Goal: Register for event/course

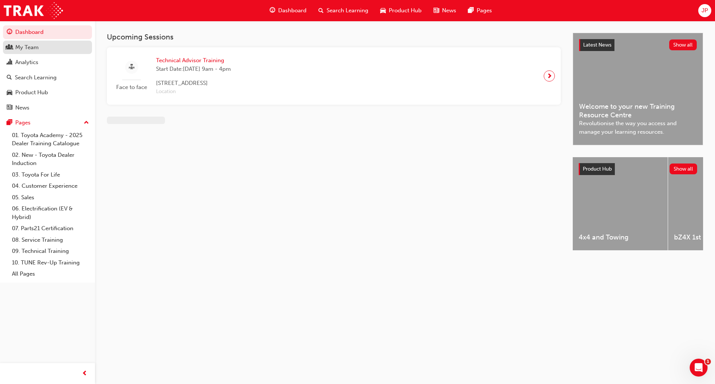
click at [36, 49] on div "My Team" at bounding box center [26, 47] width 23 height 9
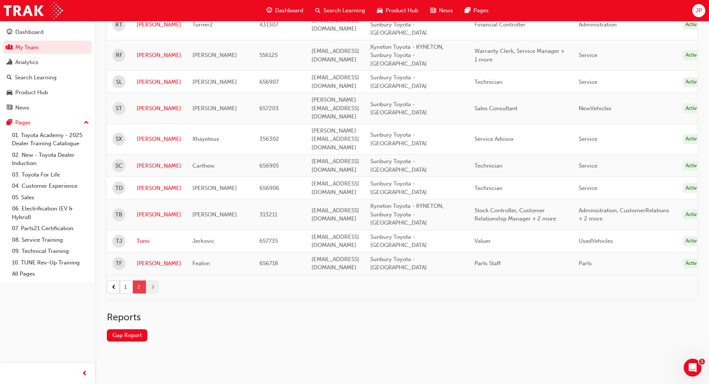
scroll to position [131, 0]
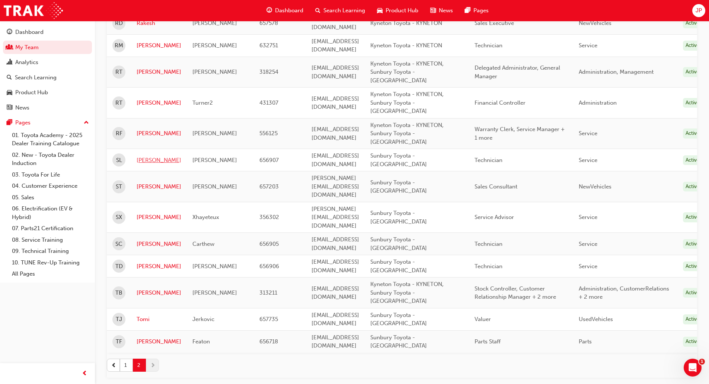
click at [143, 156] on link "[PERSON_NAME]" at bounding box center [159, 160] width 45 height 9
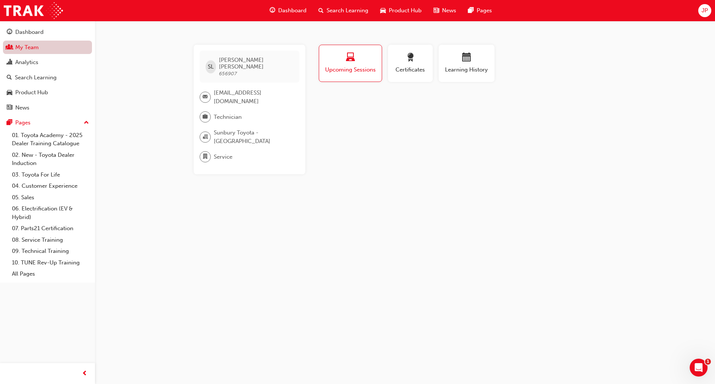
click at [55, 50] on link "My Team" at bounding box center [47, 48] width 89 height 14
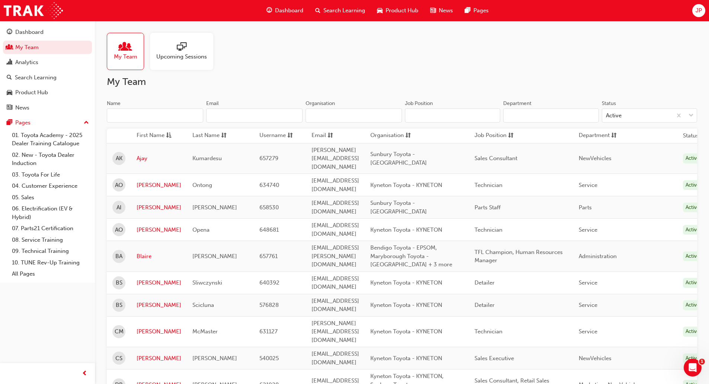
drag, startPoint x: 312, startPoint y: 73, endPoint x: 267, endPoint y: 77, distance: 44.8
drag, startPoint x: 267, startPoint y: 77, endPoint x: 212, endPoint y: 80, distance: 55.2
click at [227, 78] on h2 "My Team" at bounding box center [402, 82] width 590 height 12
click at [201, 58] on span "Upcoming Sessions" at bounding box center [181, 56] width 51 height 9
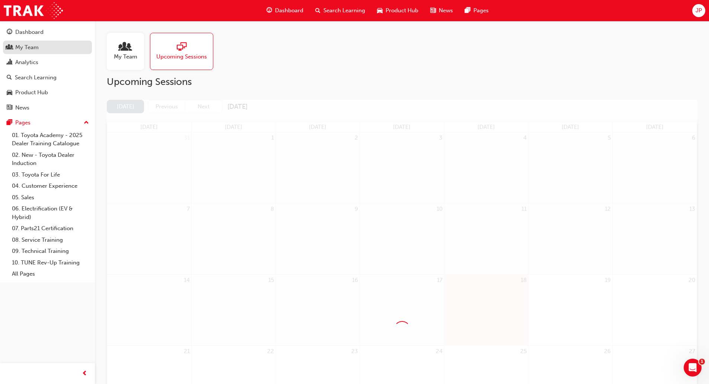
click at [65, 52] on link "My Team" at bounding box center [47, 48] width 89 height 14
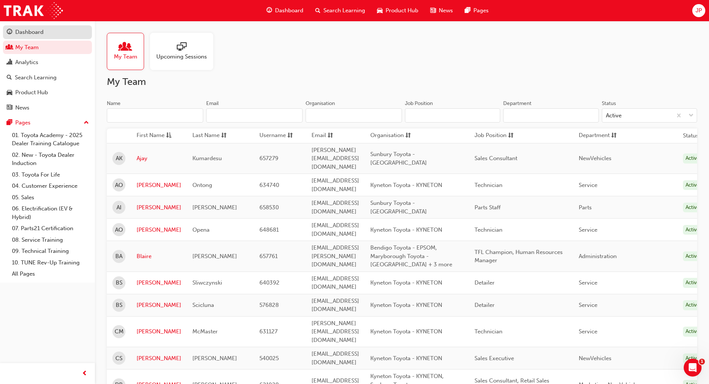
click at [62, 37] on link "Dashboard" at bounding box center [47, 32] width 89 height 14
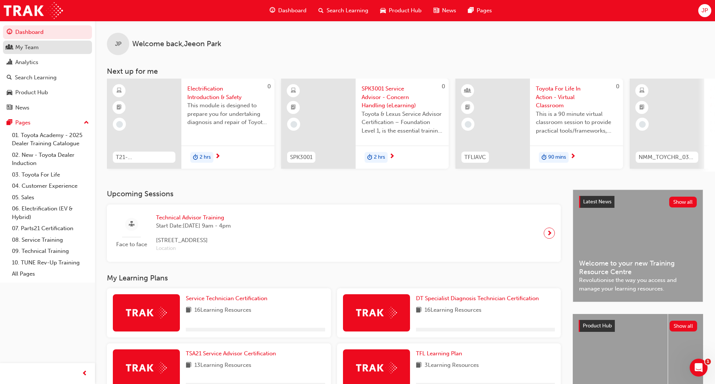
click at [57, 54] on link "My Team" at bounding box center [47, 48] width 89 height 14
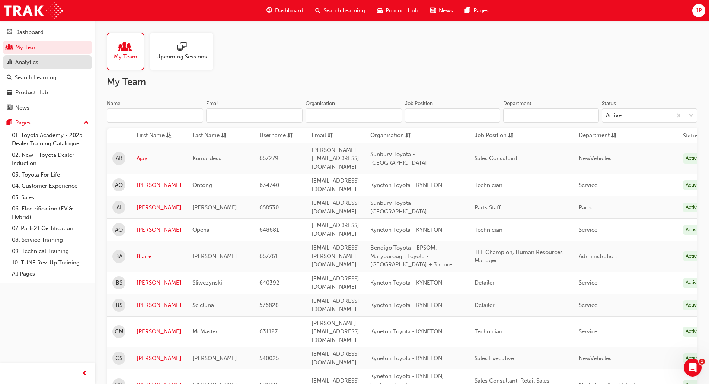
click at [44, 67] on link "Analytics" at bounding box center [47, 62] width 89 height 14
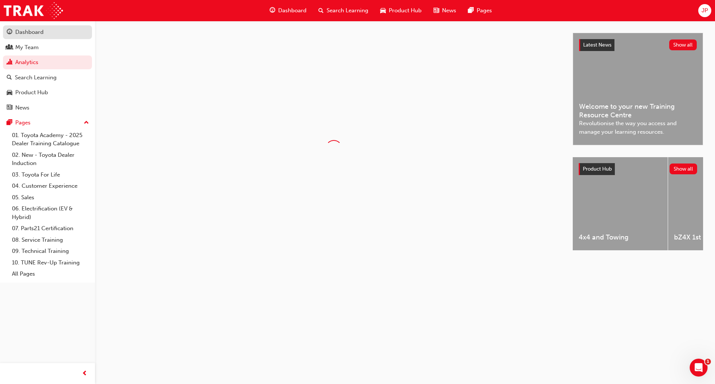
click at [49, 35] on div "Dashboard" at bounding box center [48, 32] width 82 height 9
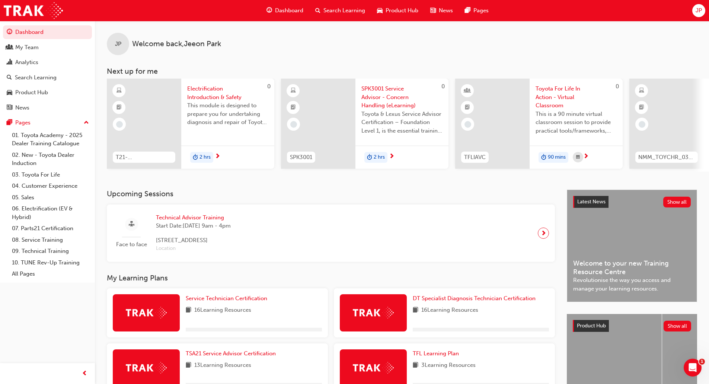
click at [274, 12] on div "Dashboard" at bounding box center [285, 10] width 49 height 15
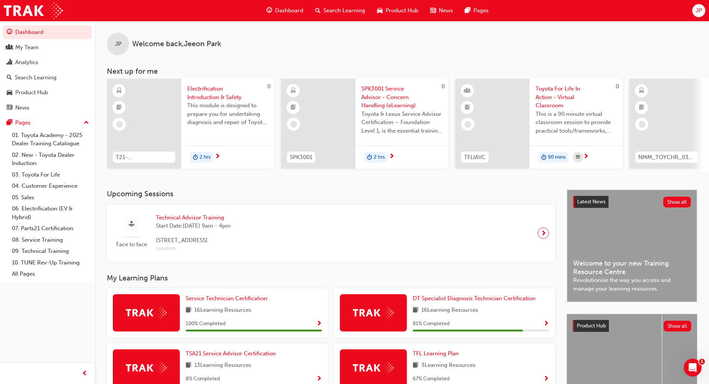
click at [325, 10] on span "Search Learning" at bounding box center [345, 10] width 42 height 9
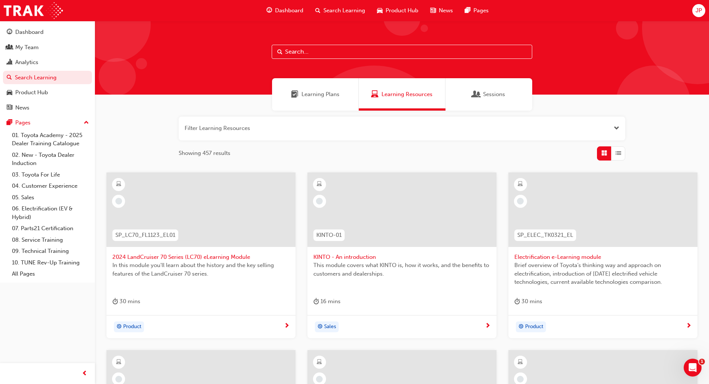
click at [304, 53] on input "text" at bounding box center [402, 52] width 261 height 14
type input "hybrid"
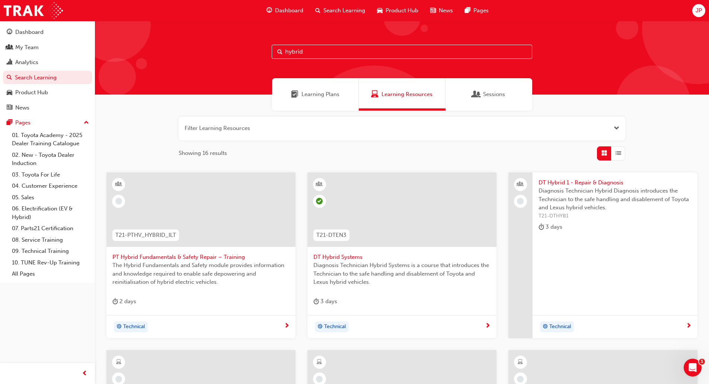
click at [368, 260] on span "DT Hybrid Systems" at bounding box center [401, 257] width 177 height 9
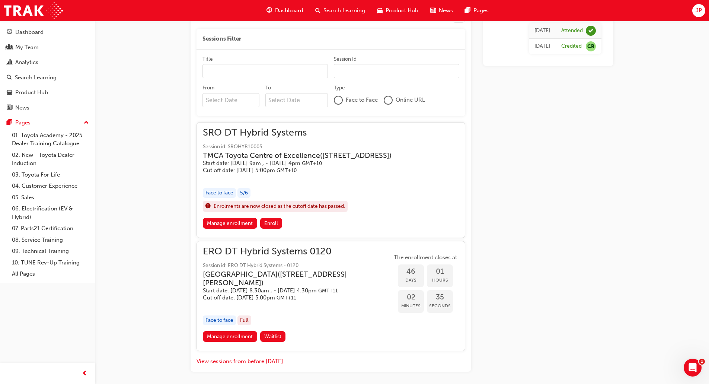
scroll to position [306, 0]
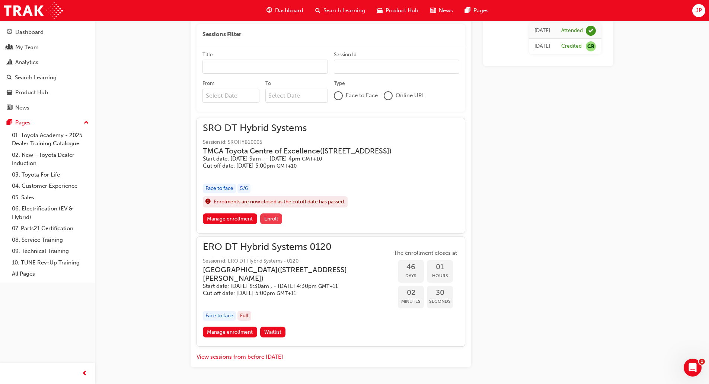
click at [277, 222] on span "Enroll" at bounding box center [271, 219] width 14 height 6
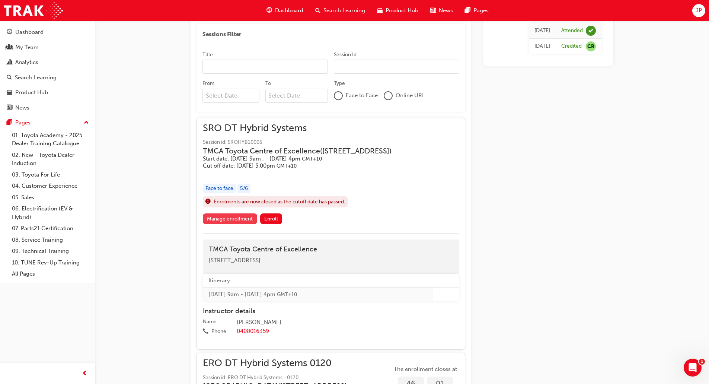
click at [222, 224] on link "Manage enrollment" at bounding box center [230, 218] width 54 height 11
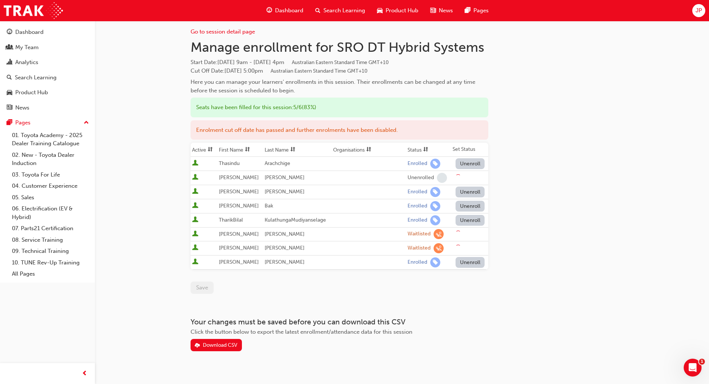
scroll to position [15, 0]
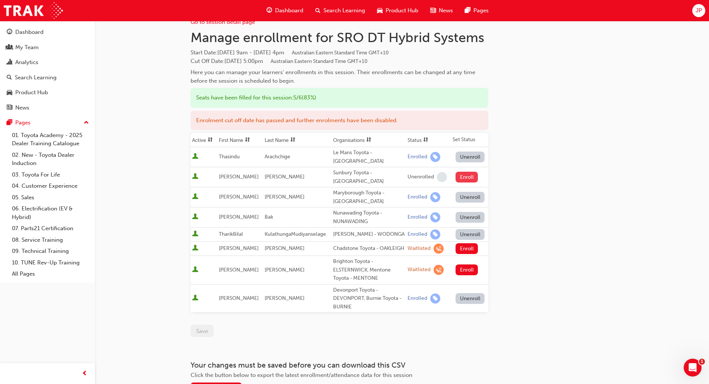
click at [463, 172] on button "Enroll" at bounding box center [467, 177] width 22 height 11
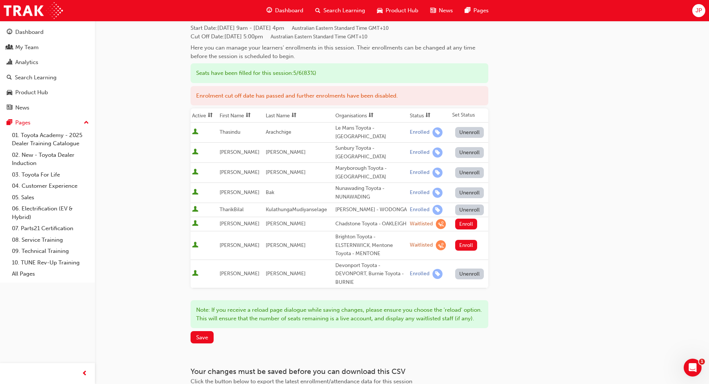
scroll to position [52, 0]
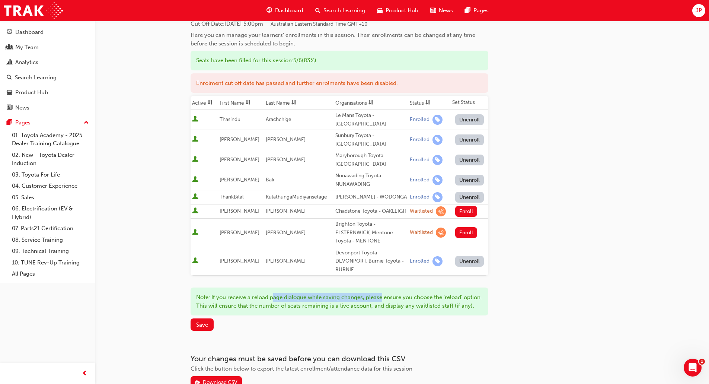
drag, startPoint x: 275, startPoint y: 288, endPoint x: 382, endPoint y: 286, distance: 106.5
click at [382, 287] on div "Note: If you receive a reload page dialogue while saving changes, please ensure…" at bounding box center [340, 301] width 298 height 28
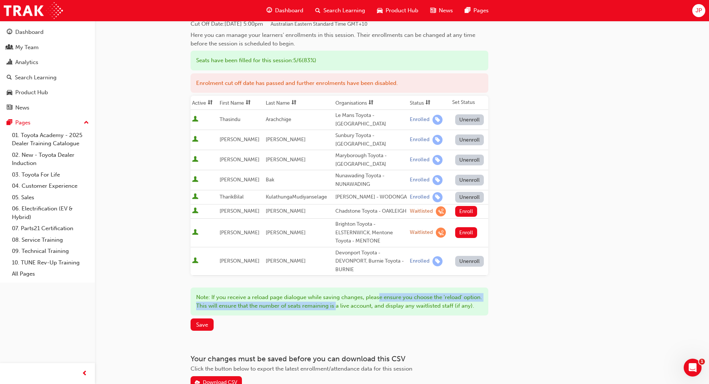
drag, startPoint x: 381, startPoint y: 294, endPoint x: 324, endPoint y: 300, distance: 56.8
click at [329, 300] on div "Note: If you receive a reload page dialogue while saving changes, please ensure…" at bounding box center [340, 301] width 298 height 28
click at [324, 300] on div "Note: If you receive a reload page dialogue while saving changes, please ensure…" at bounding box center [340, 301] width 298 height 28
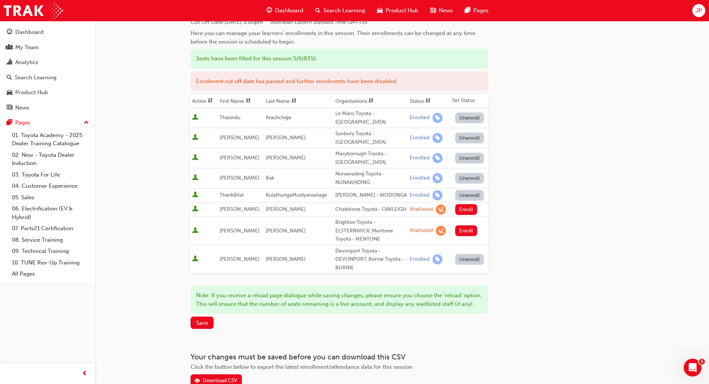
scroll to position [101, 0]
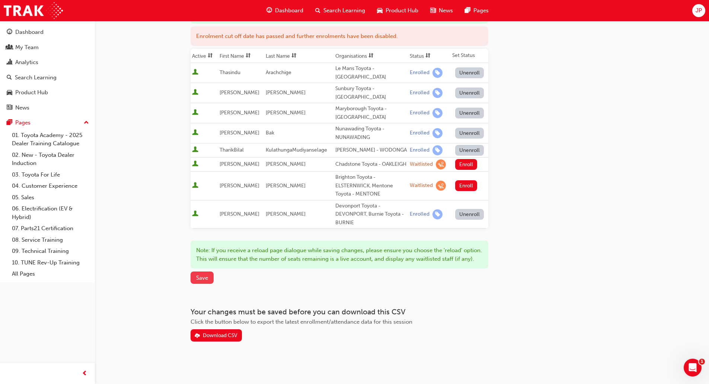
click at [209, 276] on button "Save" at bounding box center [202, 277] width 23 height 12
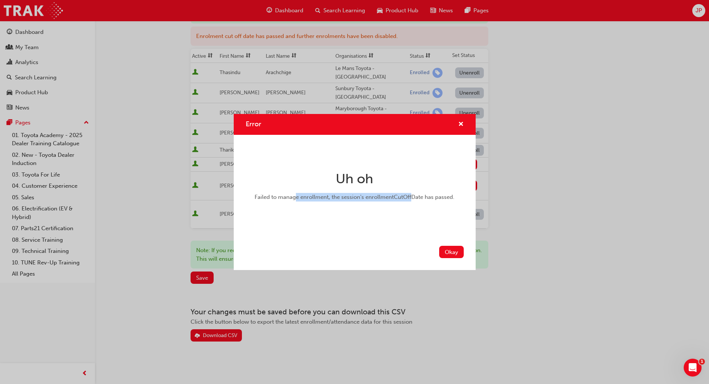
drag, startPoint x: 297, startPoint y: 198, endPoint x: 413, endPoint y: 203, distance: 115.9
click at [413, 203] on div "Uh oh Failed to manage enrollment, the session's enrollmentCutOffDate has passe…" at bounding box center [355, 189] width 218 height 84
click at [458, 252] on button "Okay" at bounding box center [451, 252] width 25 height 12
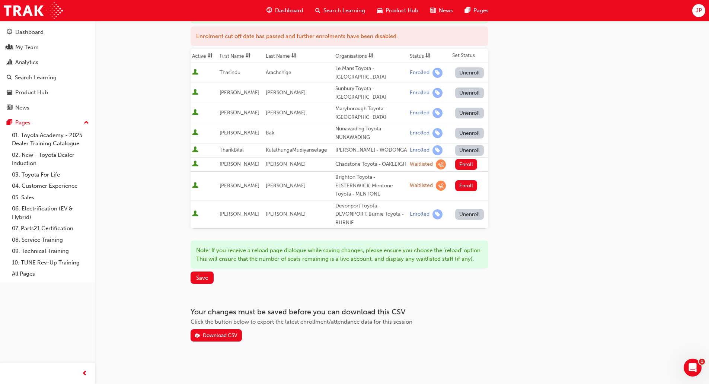
click at [351, 255] on div "Note: If you receive a reload page dialogue while saving changes, please ensure…" at bounding box center [340, 254] width 298 height 28
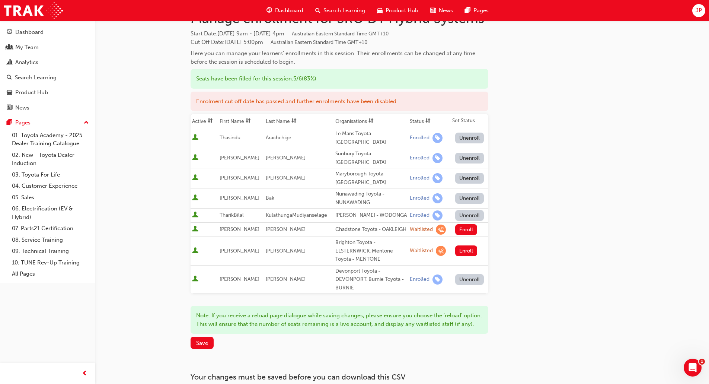
scroll to position [27, 0]
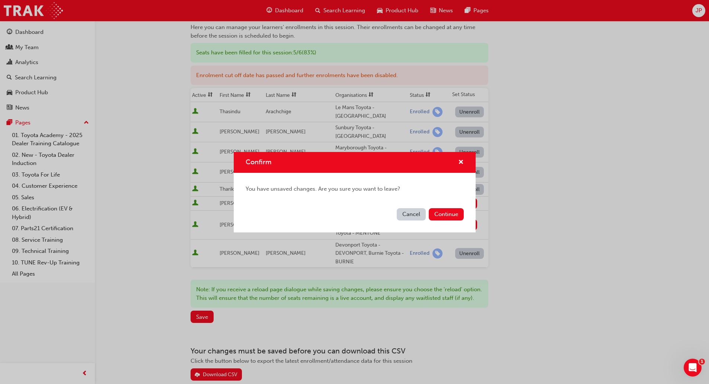
scroll to position [101, 0]
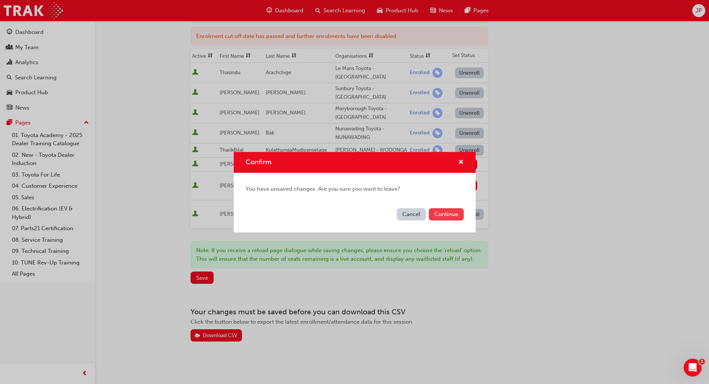
click at [431, 208] on div "Continue" at bounding box center [446, 214] width 35 height 12
click at [434, 209] on button "Continue" at bounding box center [446, 214] width 35 height 12
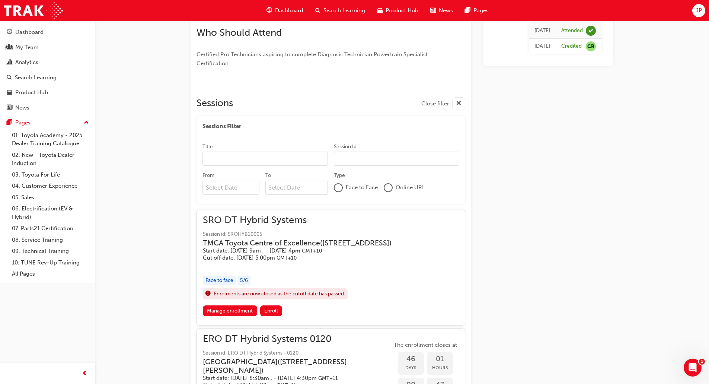
scroll to position [250, 0]
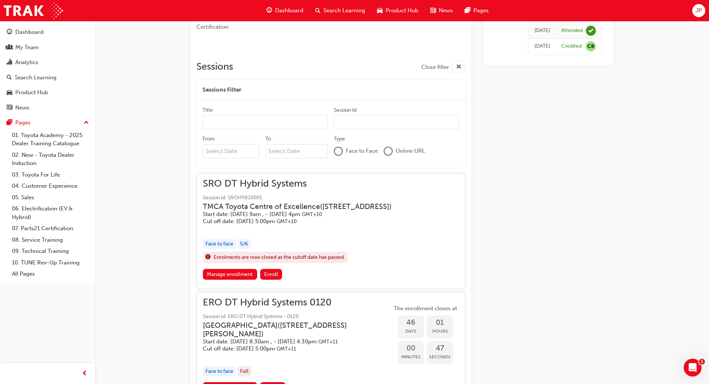
click at [337, 211] on h3 "TMCA Toyota Centre of Excellence ( [STREET_ADDRESS] )" at bounding box center [297, 206] width 189 height 9
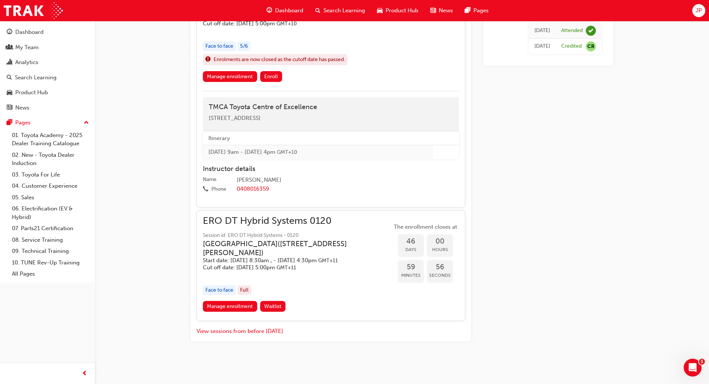
scroll to position [314, 0]
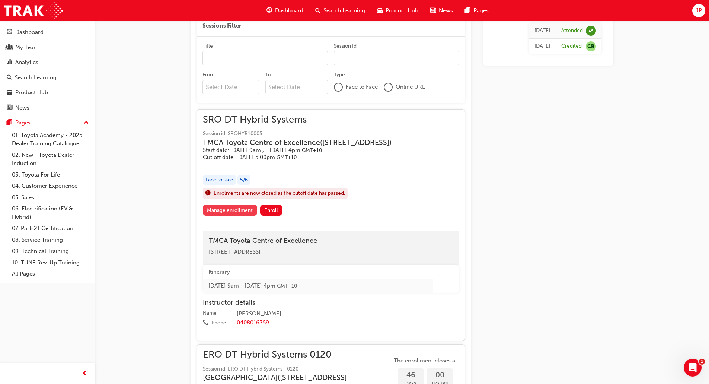
click at [219, 216] on link "Manage enrollment" at bounding box center [230, 210] width 54 height 11
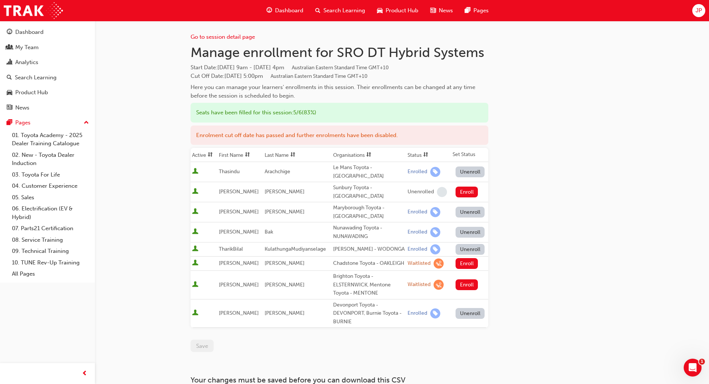
scroll to position [37, 0]
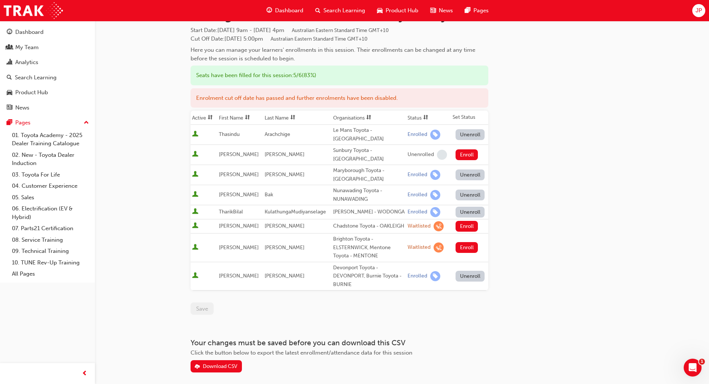
scroll to position [314, 0]
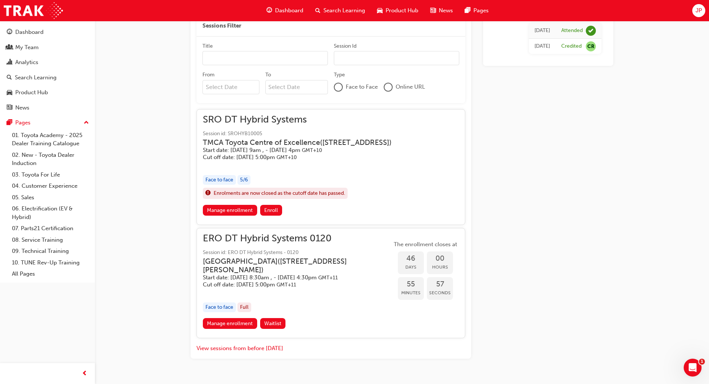
click at [312, 169] on div "button" at bounding box center [303, 164] width 201 height 9
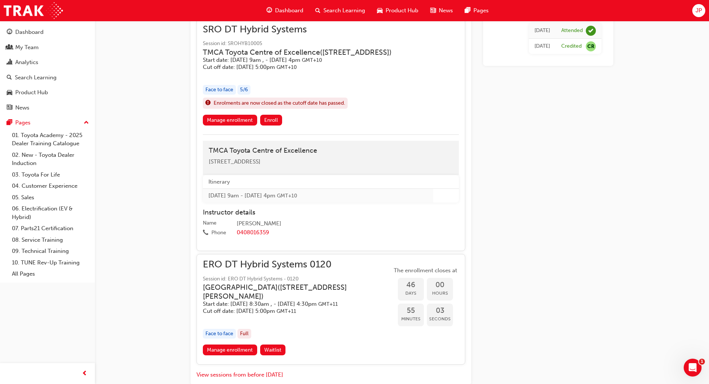
scroll to position [426, 0]
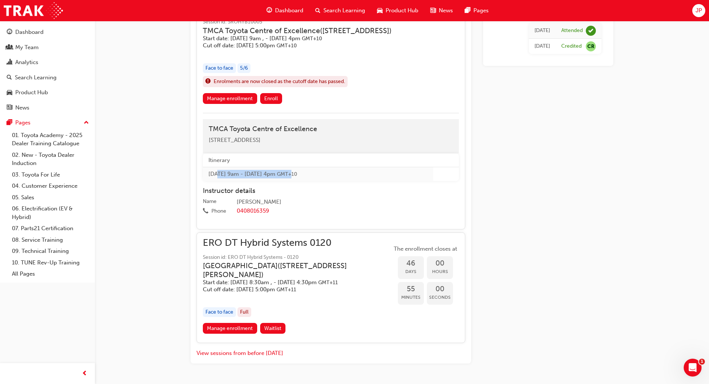
drag, startPoint x: 347, startPoint y: 182, endPoint x: 219, endPoint y: 179, distance: 128.8
click at [219, 179] on td "[DATE] 9am - [DATE] 4pm GMT+10" at bounding box center [318, 174] width 230 height 14
click at [221, 181] on td "[DATE] 9am - [DATE] 4pm GMT+10" at bounding box center [318, 174] width 230 height 14
drag, startPoint x: 569, startPoint y: 226, endPoint x: 479, endPoint y: 137, distance: 127.1
click at [479, 137] on div "You've met the eligibility requirements for this learning resource. Show detail…" at bounding box center [402, 2] width 423 height 722
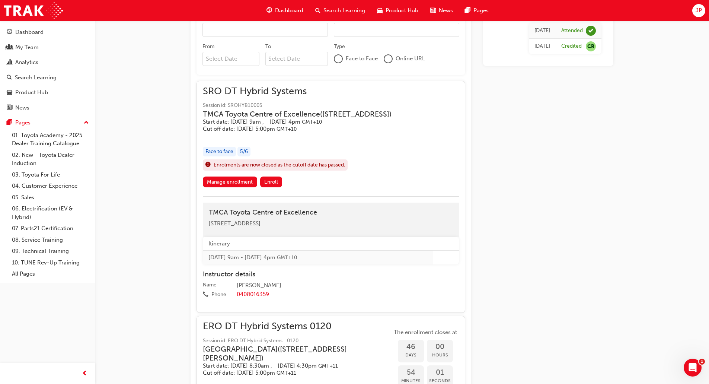
scroll to position [314, 0]
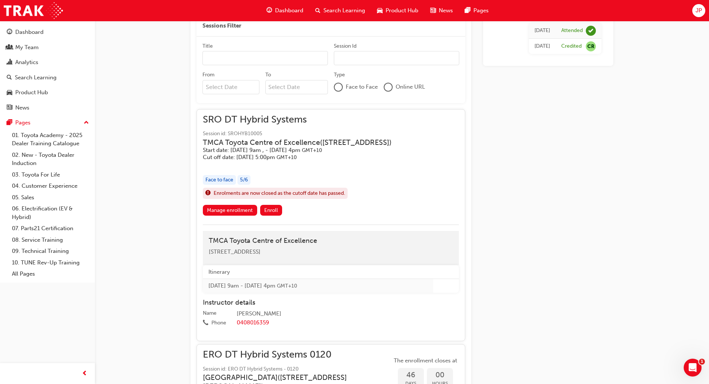
drag, startPoint x: 404, startPoint y: 164, endPoint x: 260, endPoint y: 146, distance: 145.5
drag, startPoint x: 260, startPoint y: 146, endPoint x: 210, endPoint y: 141, distance: 50.5
click at [210, 141] on h3 "TMCA Toyota Centre of Excellence ( [STREET_ADDRESS] )" at bounding box center [297, 142] width 189 height 9
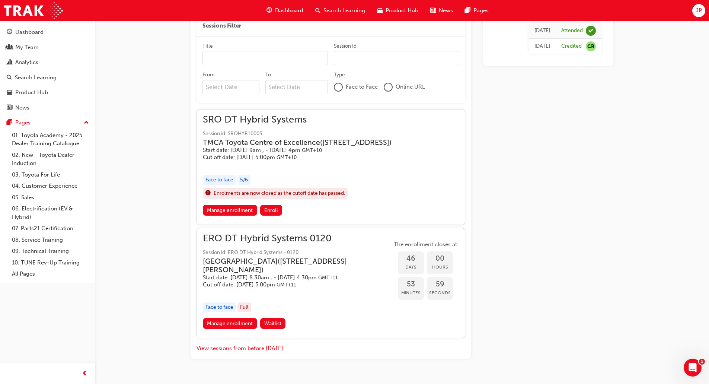
click at [318, 143] on h3 "TMCA Toyota Centre of Excellence ( [STREET_ADDRESS] )" at bounding box center [297, 142] width 189 height 9
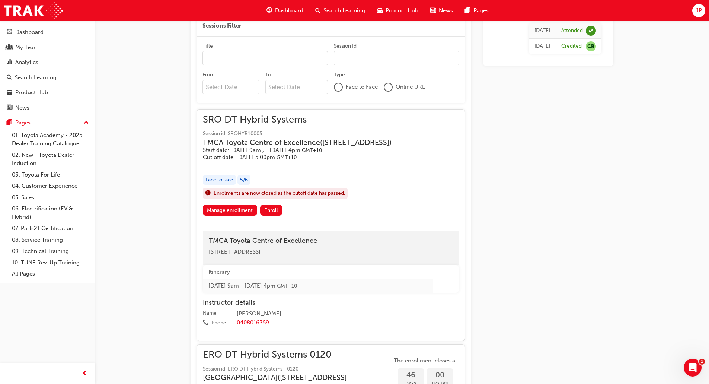
drag, startPoint x: 217, startPoint y: 220, endPoint x: 221, endPoint y: 219, distance: 4.2
click at [217, 216] on link "Manage enrollment" at bounding box center [230, 210] width 54 height 11
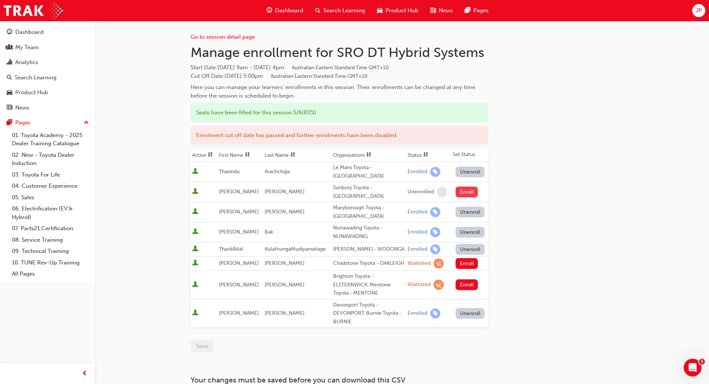
click at [466, 187] on button "Enroll" at bounding box center [467, 192] width 22 height 11
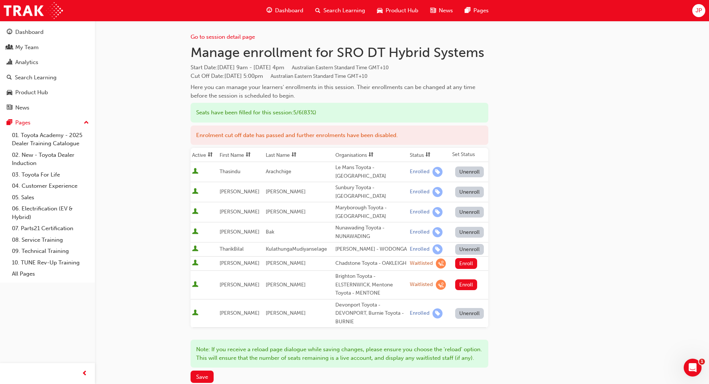
click at [303, 301] on td "[PERSON_NAME]" at bounding box center [299, 313] width 70 height 29
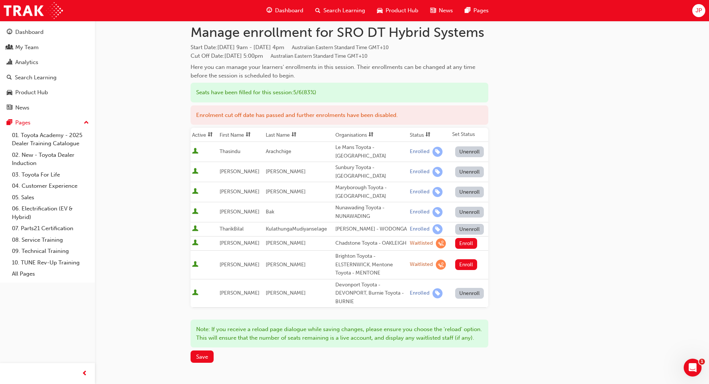
scroll to position [37, 0]
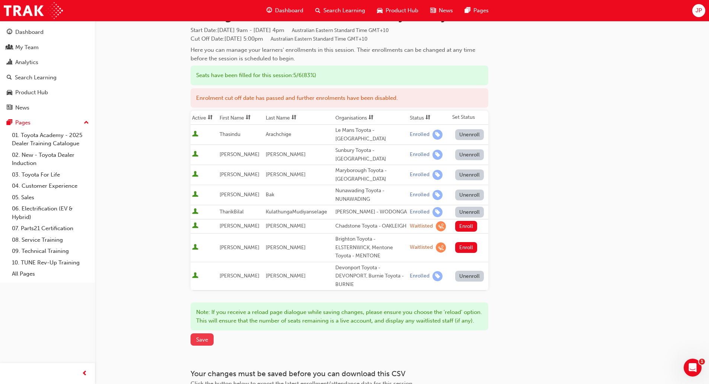
click at [207, 343] on span "Save" at bounding box center [202, 339] width 12 height 7
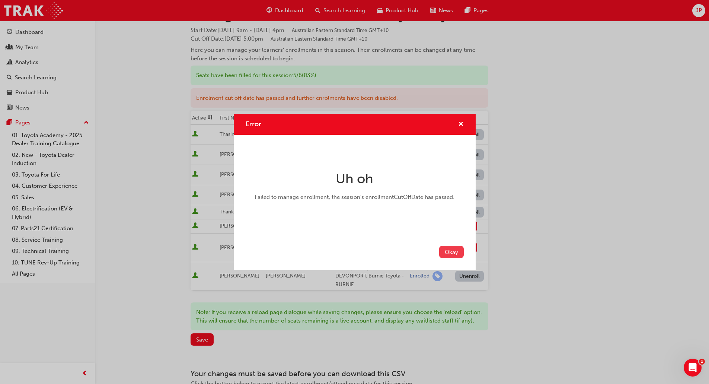
click at [450, 248] on button "Okay" at bounding box center [451, 252] width 25 height 12
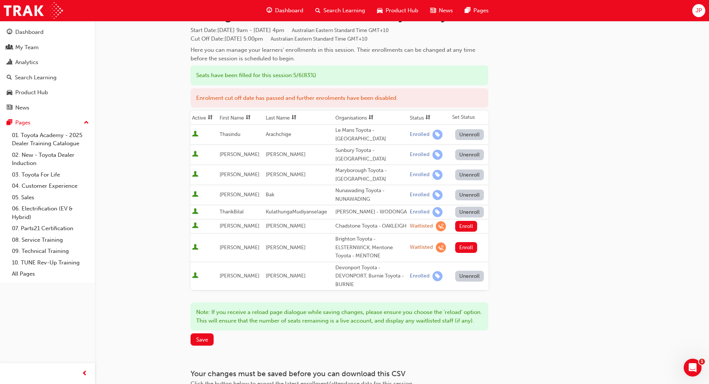
click at [543, 240] on div "Go to session detail page Manage enrollment for SRO DT Hybrid Systems Start Dat…" at bounding box center [402, 194] width 423 height 420
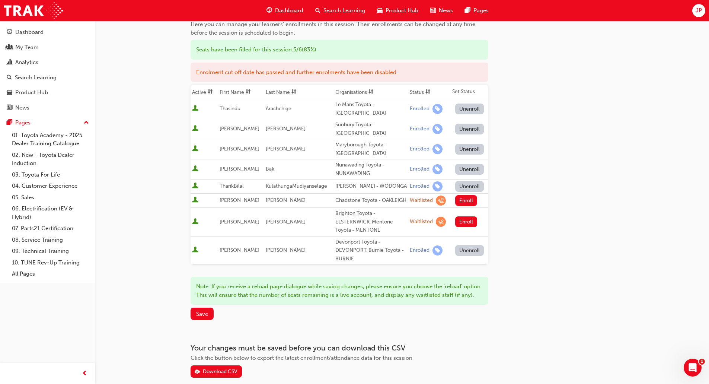
scroll to position [101, 0]
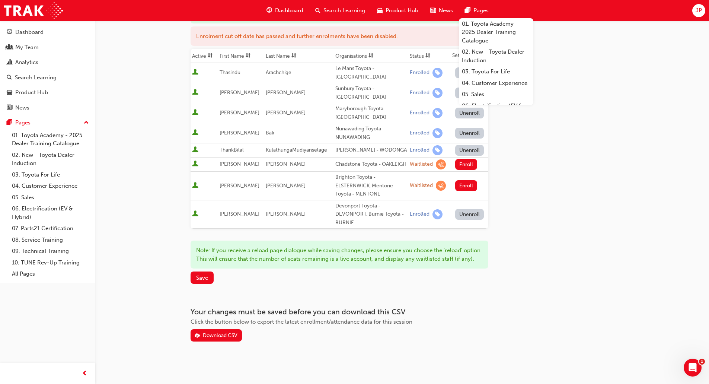
drag, startPoint x: 575, startPoint y: 202, endPoint x: 565, endPoint y: 134, distance: 68.9
click at [565, 134] on div "Go to session detail page Manage enrollment for SRO DT Hybrid Systems Start Dat…" at bounding box center [402, 132] width 423 height 420
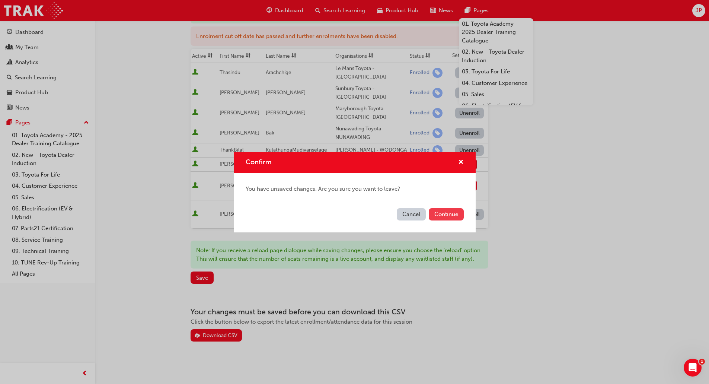
click at [447, 214] on button "Continue" at bounding box center [446, 214] width 35 height 12
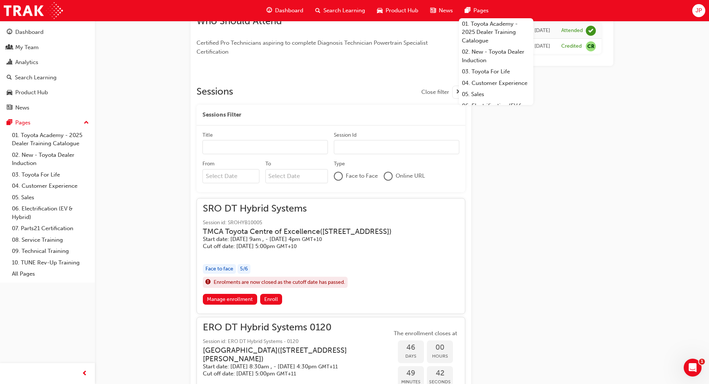
scroll to position [250, 0]
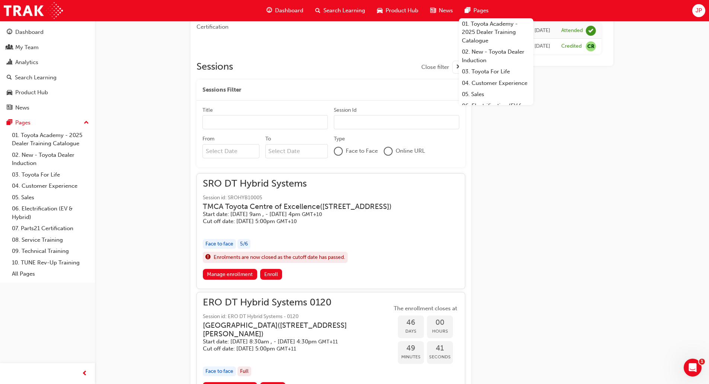
click at [312, 211] on h3 "TMCA Toyota Centre of Excellence ( [STREET_ADDRESS] )" at bounding box center [297, 206] width 189 height 9
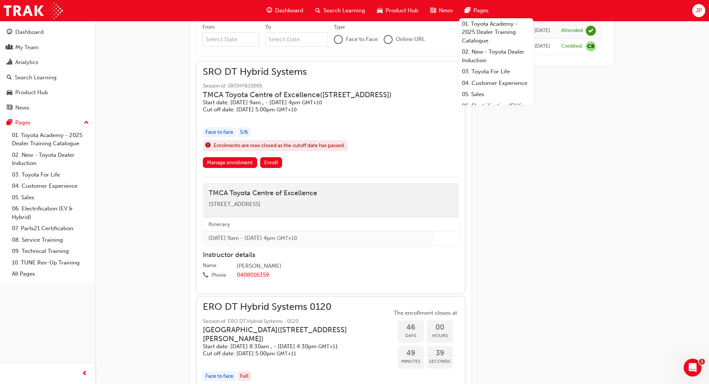
scroll to position [325, 0]
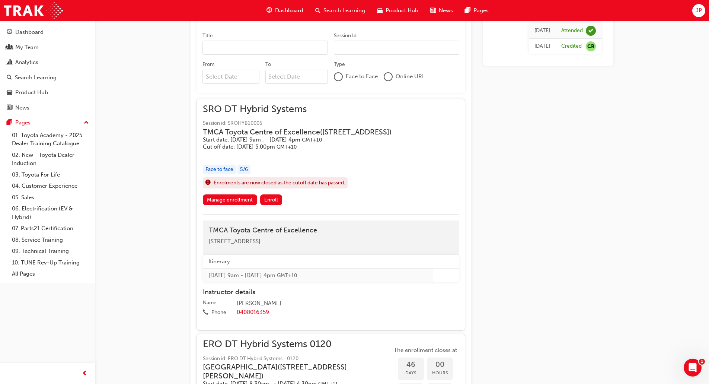
click at [302, 150] on h5 "Cut off date: [DATE] 5:00pm GMT+10" at bounding box center [297, 146] width 189 height 7
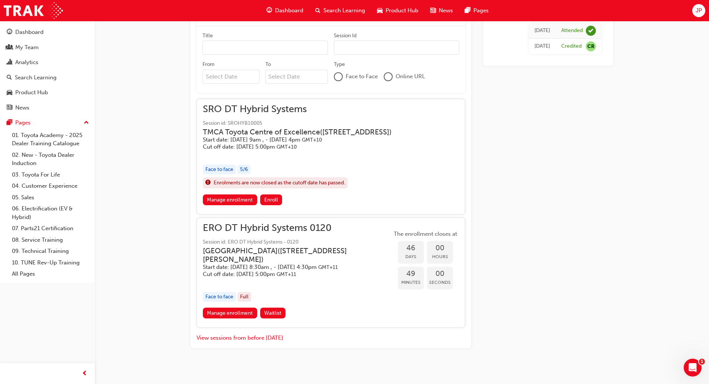
click at [326, 170] on div "SRO DT Hybrid Systems Session id: SROHYB10005 TMCA Toyota Centre of Excellence …" at bounding box center [303, 149] width 201 height 89
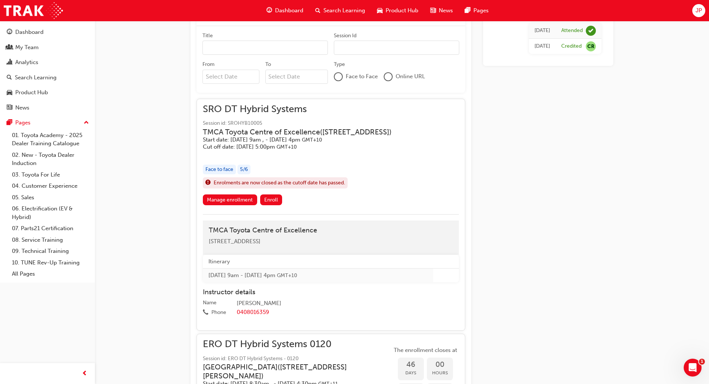
drag, startPoint x: 595, startPoint y: 191, endPoint x: 557, endPoint y: 137, distance: 66.2
drag, startPoint x: 557, startPoint y: 137, endPoint x: 536, endPoint y: 118, distance: 28.4
drag, startPoint x: 536, startPoint y: 118, endPoint x: 510, endPoint y: 97, distance: 33.1
click at [510, 97] on div "[DATE] Attended [DATE] Credited CR" at bounding box center [548, 103] width 130 height 722
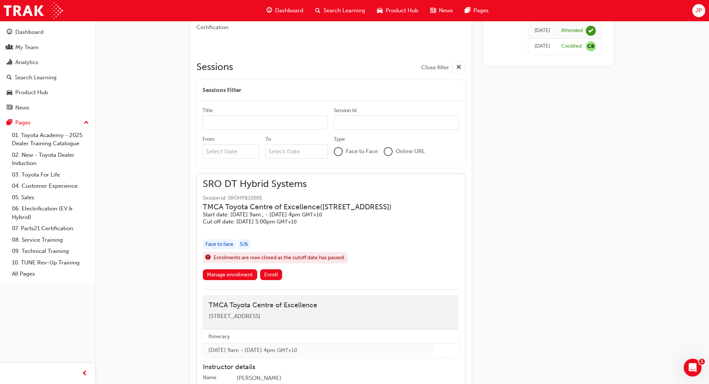
scroll to position [250, 0]
click at [222, 280] on link "Manage enrollment" at bounding box center [230, 274] width 54 height 11
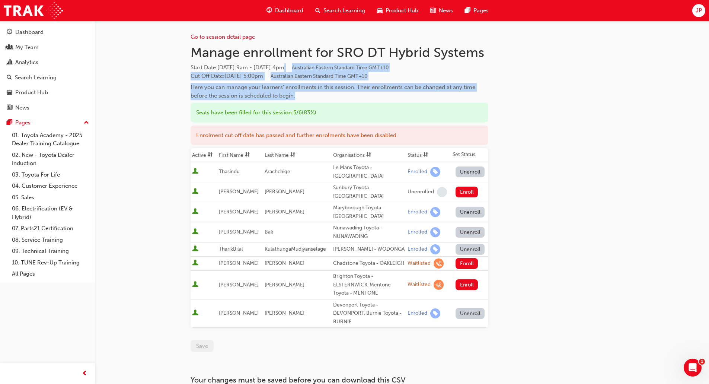
drag, startPoint x: 343, startPoint y: 69, endPoint x: 438, endPoint y: 93, distance: 97.7
click at [438, 93] on div "Manage enrollment for SRO DT Hybrid Systems Start Date : [DATE] 9am - [DATE] 4p…" at bounding box center [340, 72] width 298 height 56
click at [438, 93] on div "Here you can manage your learners' enrollments in this session. Their enrollmen…" at bounding box center [340, 91] width 298 height 17
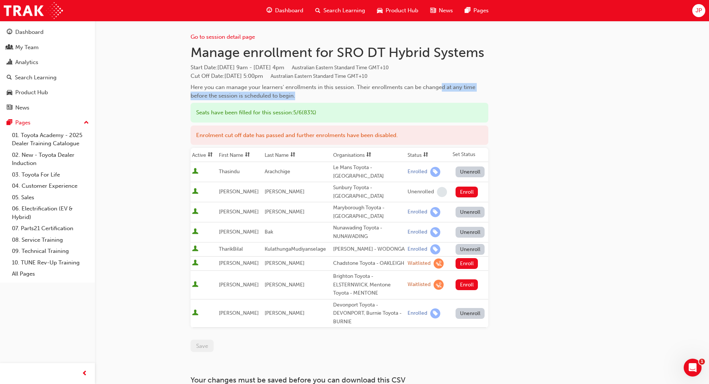
drag, startPoint x: 440, startPoint y: 87, endPoint x: 308, endPoint y: 91, distance: 133.0
click at [308, 91] on div "Here you can manage your learners' enrollments in this session. Their enrollmen…" at bounding box center [340, 91] width 298 height 17
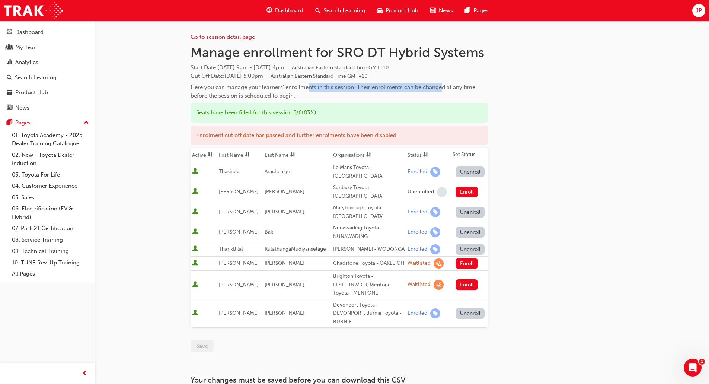
click at [308, 91] on div "Here you can manage your learners' enrollments in this session. Their enrollmen…" at bounding box center [340, 91] width 298 height 17
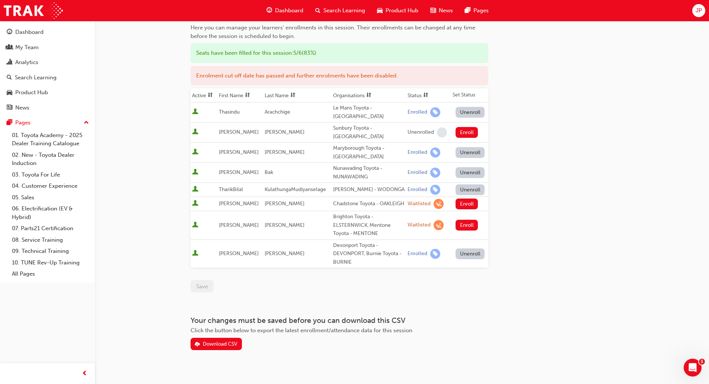
scroll to position [62, 0]
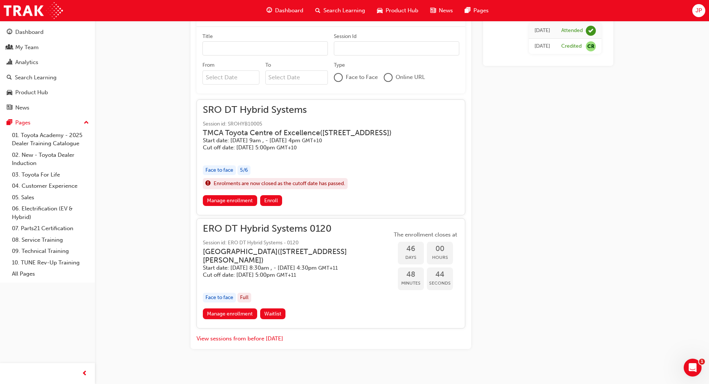
scroll to position [325, 0]
click at [297, 150] on span "GMT+10" at bounding box center [287, 147] width 20 height 6
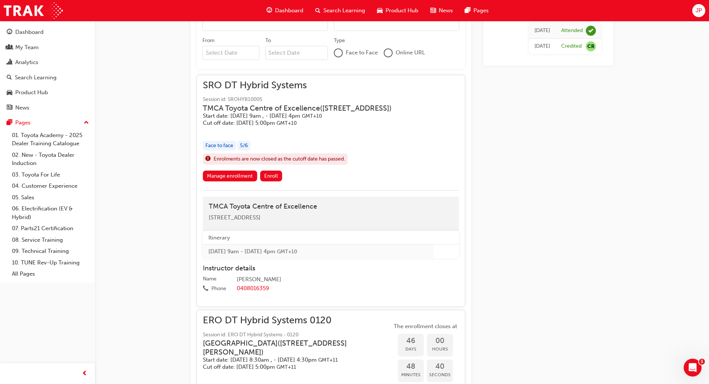
scroll to position [362, 0]
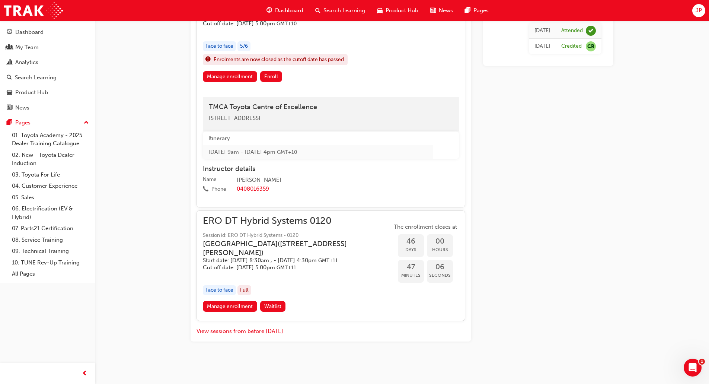
click at [290, 257] on h5 "Start date: [DATE] 8:30am , - [DATE] 4:30pm GMT+11" at bounding box center [291, 260] width 177 height 7
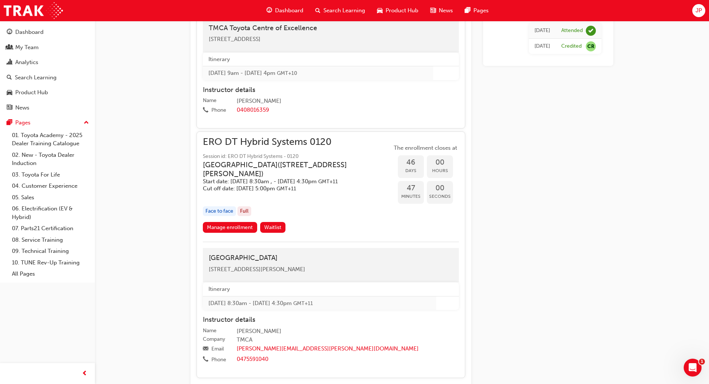
scroll to position [525, 0]
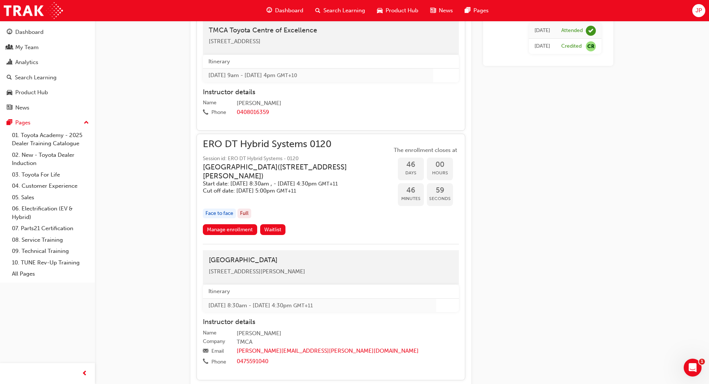
click at [296, 92] on div "Itinerary [DATE] 9am - [DATE] 4pm GMT+10 Instructor details Name [PERSON_NAME] …" at bounding box center [331, 87] width 256 height 64
click at [296, 82] on td "[DATE] 9am - [DATE] 4pm GMT+10" at bounding box center [318, 76] width 230 height 14
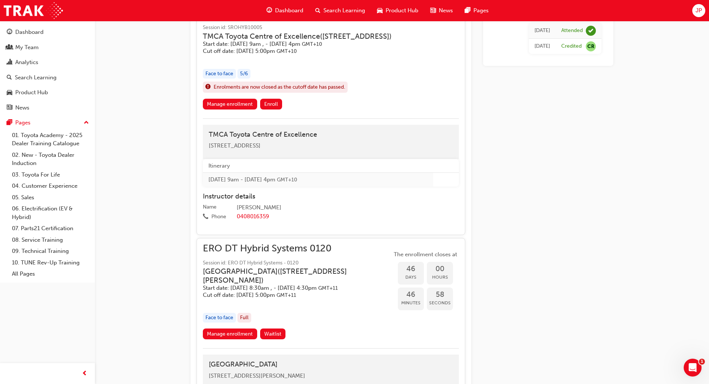
scroll to position [413, 0]
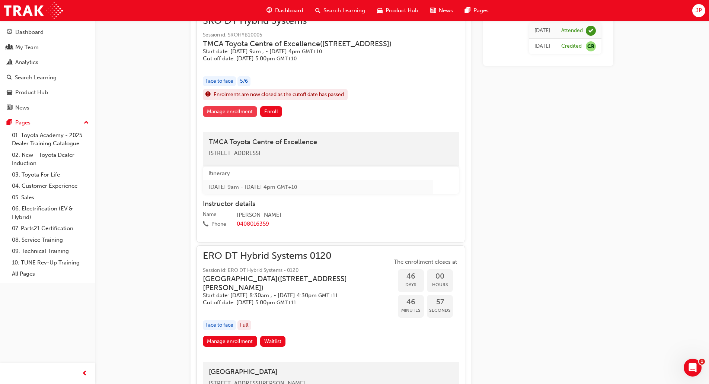
click at [233, 117] on link "Manage enrollment" at bounding box center [230, 111] width 54 height 11
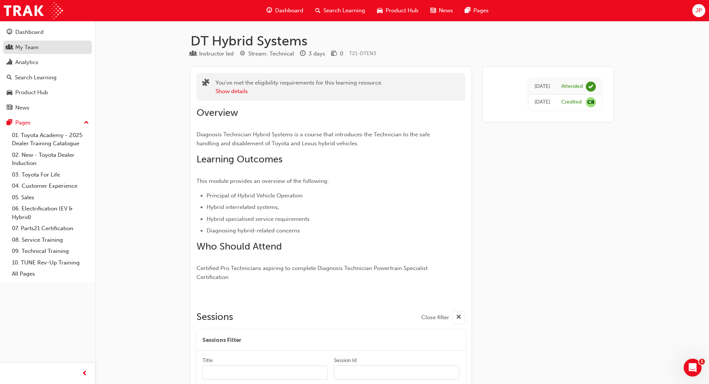
click at [59, 45] on div "My Team" at bounding box center [48, 47] width 82 height 9
click at [64, 32] on div "Dashboard" at bounding box center [48, 32] width 82 height 9
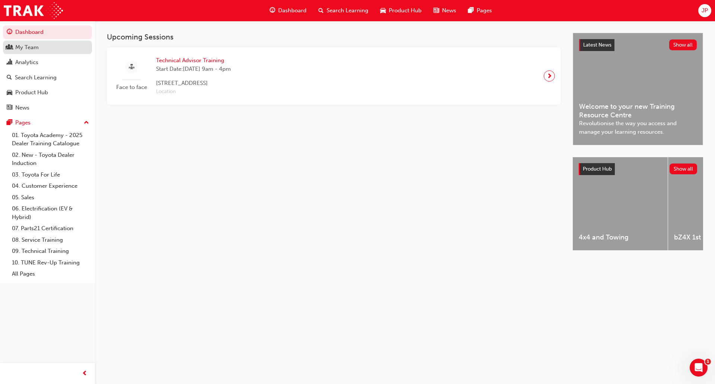
click at [60, 45] on div "My Team" at bounding box center [48, 47] width 82 height 9
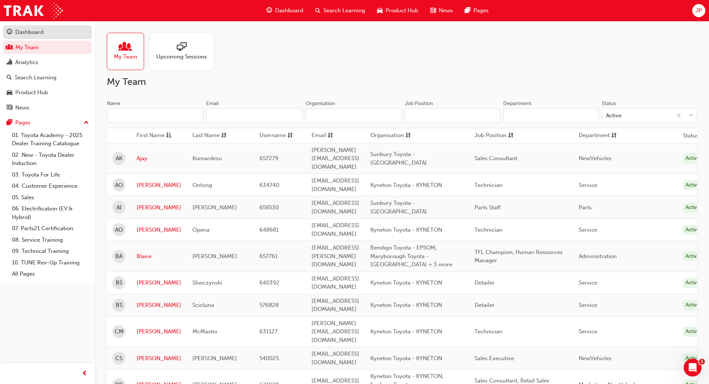
click at [45, 31] on div "Dashboard" at bounding box center [48, 32] width 82 height 9
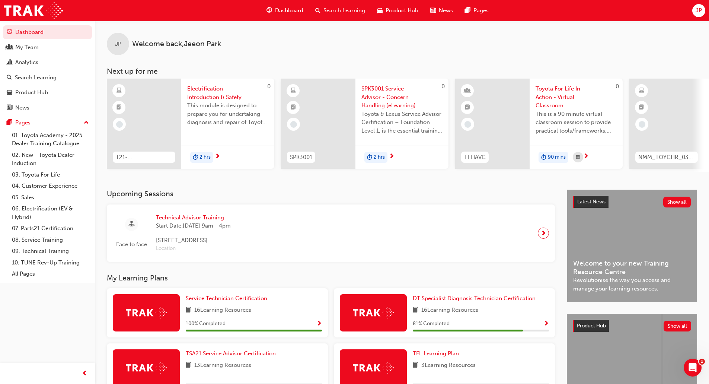
click at [341, 226] on div "Face to face Technical Advisor Training Start Date: [DATE] 9am - 4pm [STREET_AD…" at bounding box center [331, 232] width 436 height 45
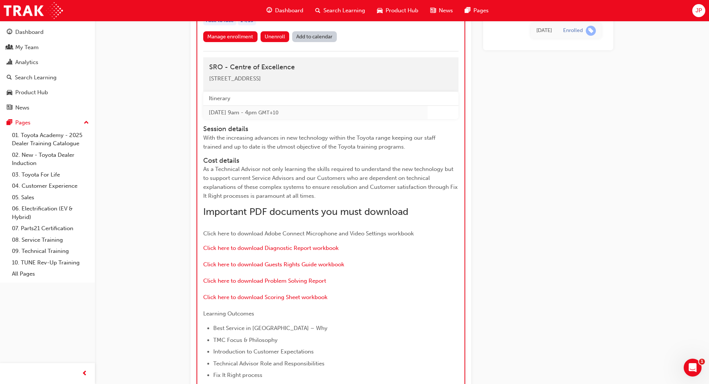
scroll to position [660, 0]
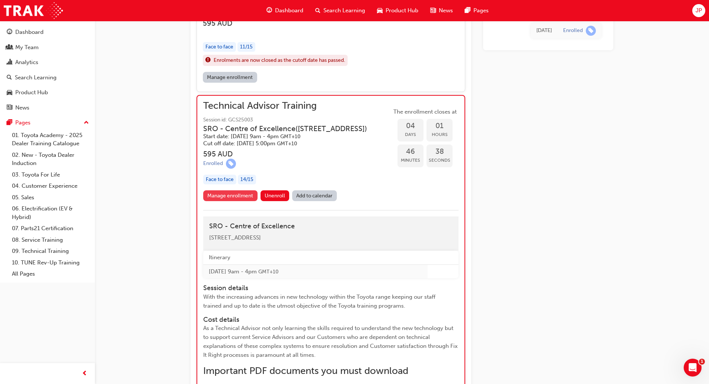
click at [228, 201] on link "Manage enrollment" at bounding box center [230, 195] width 54 height 11
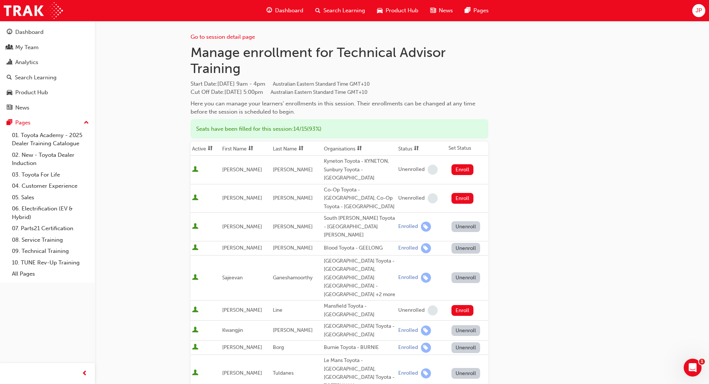
click at [237, 166] on span "[PERSON_NAME]" at bounding box center [242, 169] width 40 height 6
click at [231, 195] on span "[PERSON_NAME]" at bounding box center [242, 198] width 40 height 6
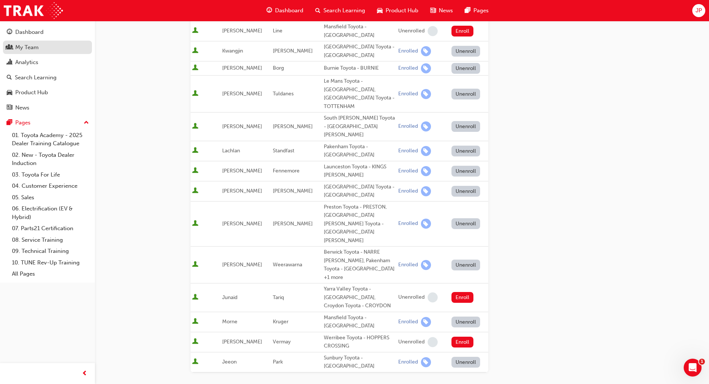
scroll to position [127, 0]
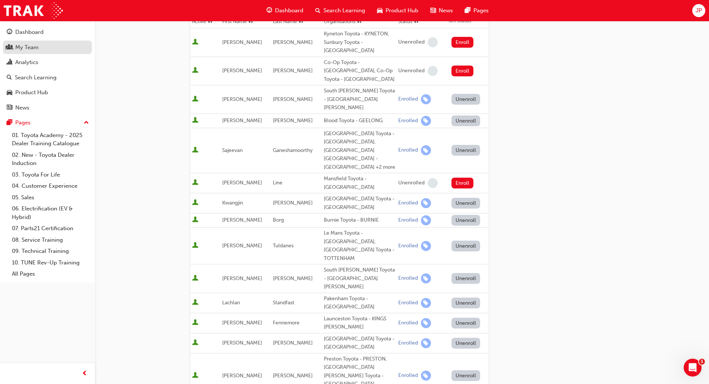
click at [34, 50] on div "My Team" at bounding box center [26, 47] width 23 height 9
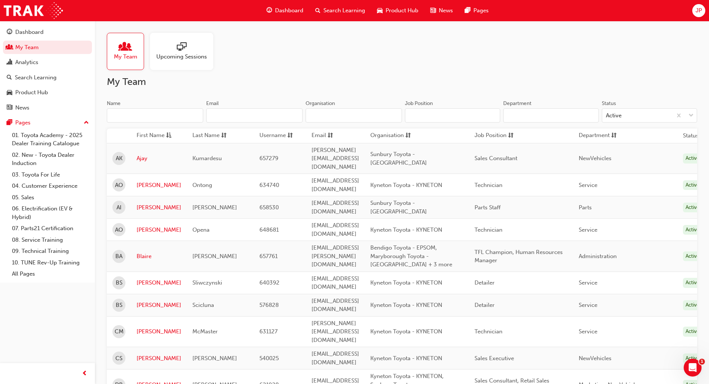
scroll to position [261, 0]
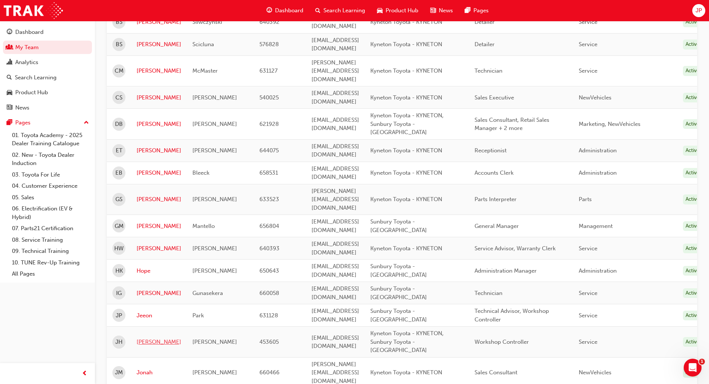
click at [146, 338] on link "[PERSON_NAME]" at bounding box center [159, 342] width 45 height 9
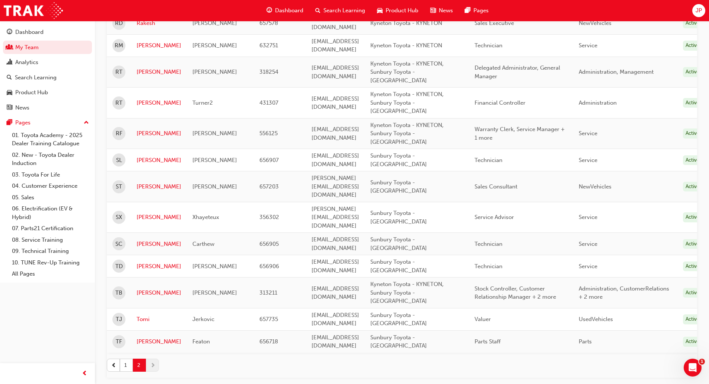
scroll to position [57, 0]
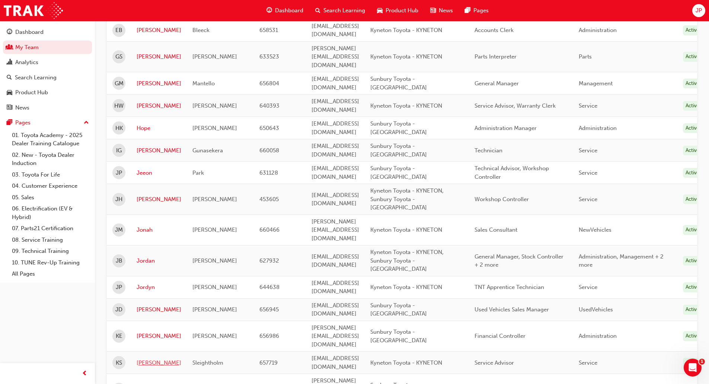
scroll to position [392, 0]
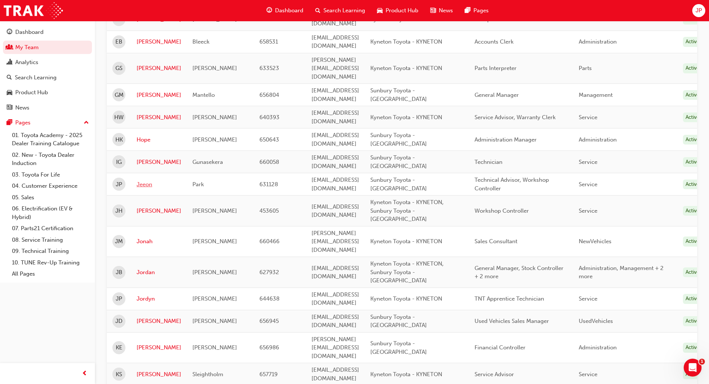
click at [145, 180] on link "Jeeon" at bounding box center [159, 184] width 45 height 9
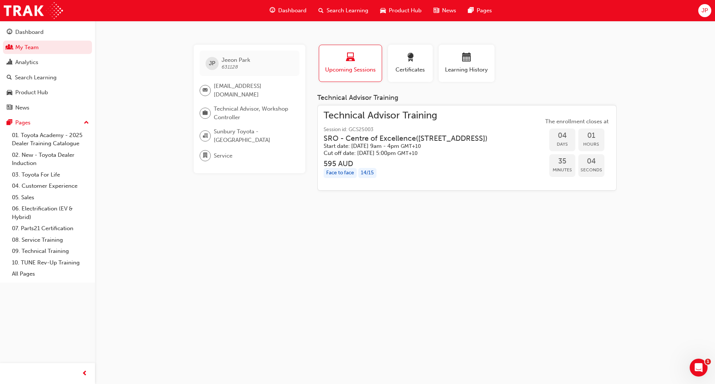
click at [356, 213] on div "[GEOGRAPHIC_DATA] [EMAIL_ADDRESS][DOMAIN_NAME] Technical Advisor, Workshop Cont…" at bounding box center [357, 192] width 715 height 384
click at [55, 48] on link "My Team" at bounding box center [47, 48] width 89 height 14
